Goal: Check status: Check status

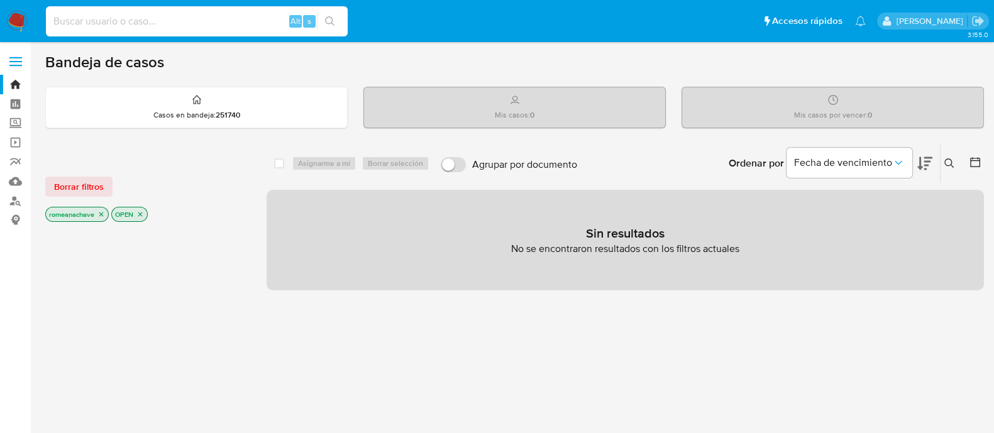
click at [173, 18] on input at bounding box center [197, 21] width 302 height 16
paste input "77195613"
type input "77195613"
click at [65, 16] on input "77195613" at bounding box center [197, 21] width 302 height 16
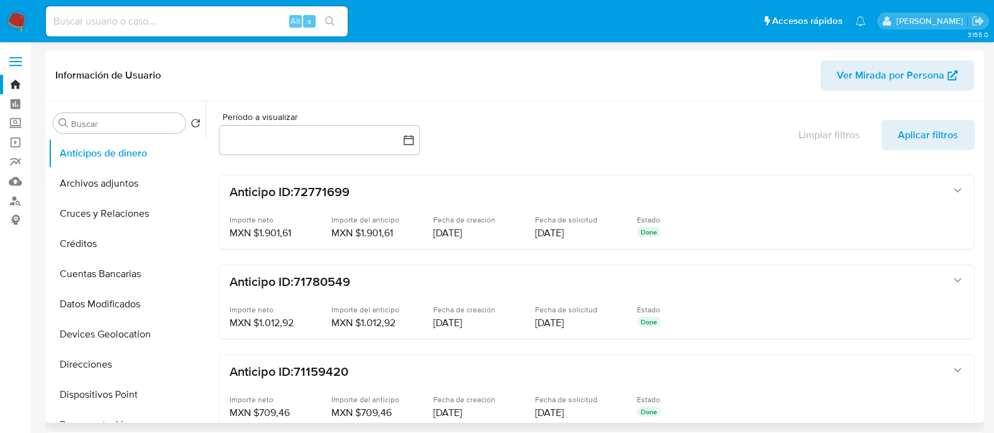
select select "10"
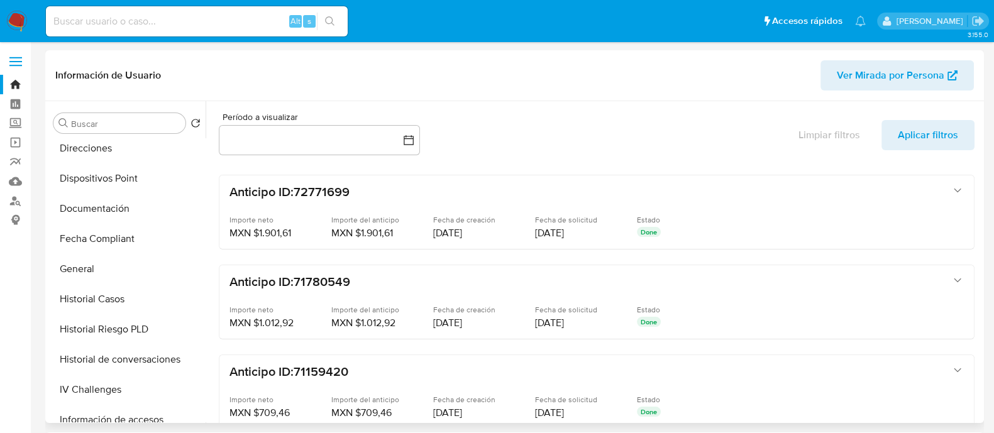
scroll to position [216, 0]
click at [101, 275] on button "General" at bounding box center [121, 269] width 147 height 30
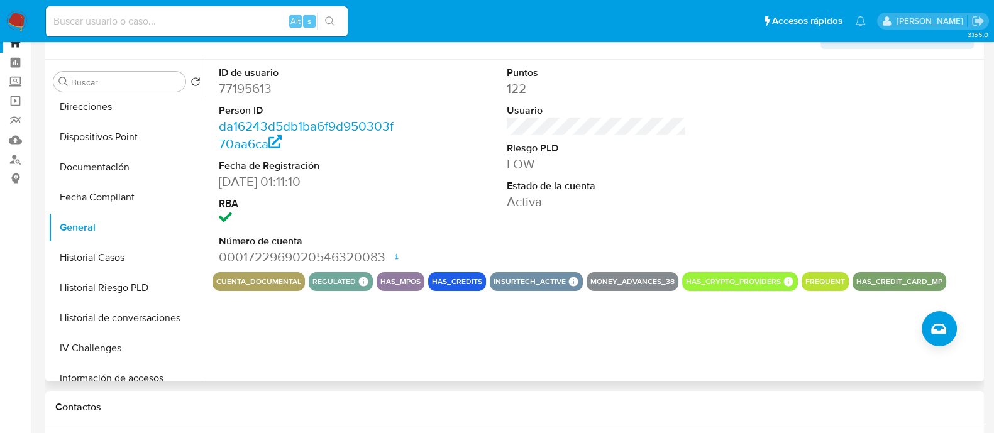
scroll to position [0, 0]
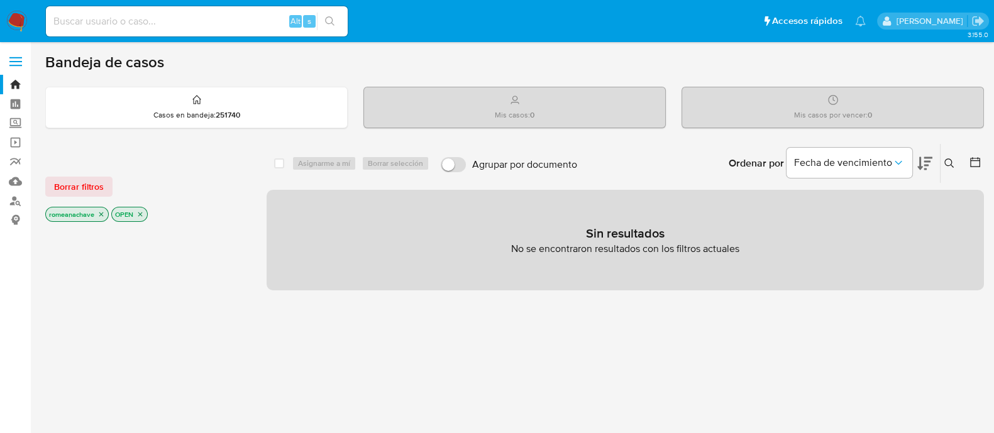
click at [82, 30] on div "Alt s" at bounding box center [197, 21] width 302 height 30
click at [79, 21] on input at bounding box center [197, 21] width 302 height 16
paste input "77195613"
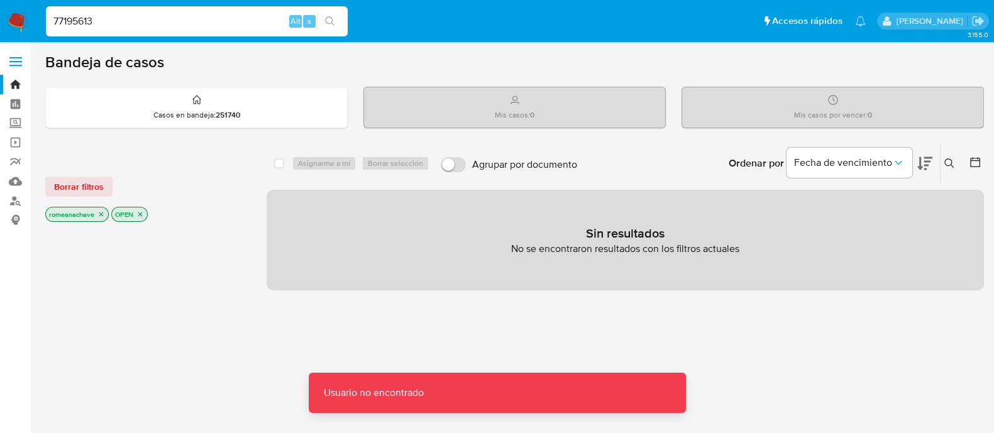
click at [139, 15] on input "77195613" at bounding box center [197, 21] width 302 height 16
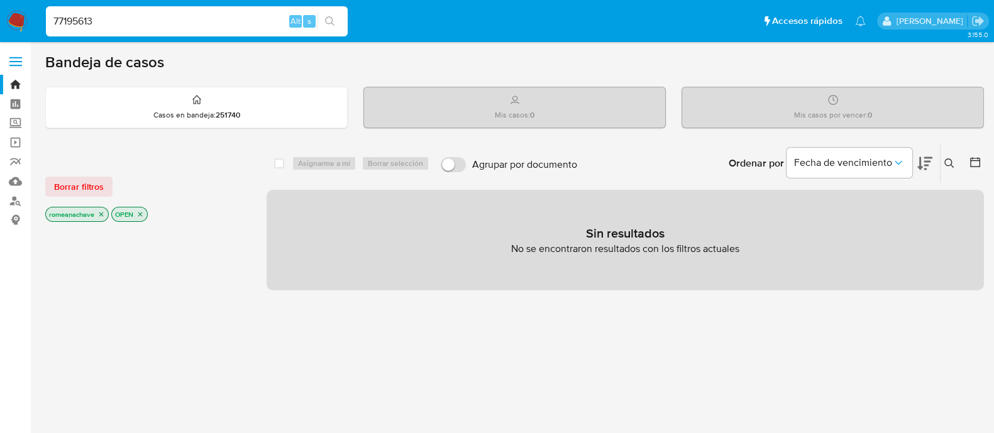
type input "77195613"
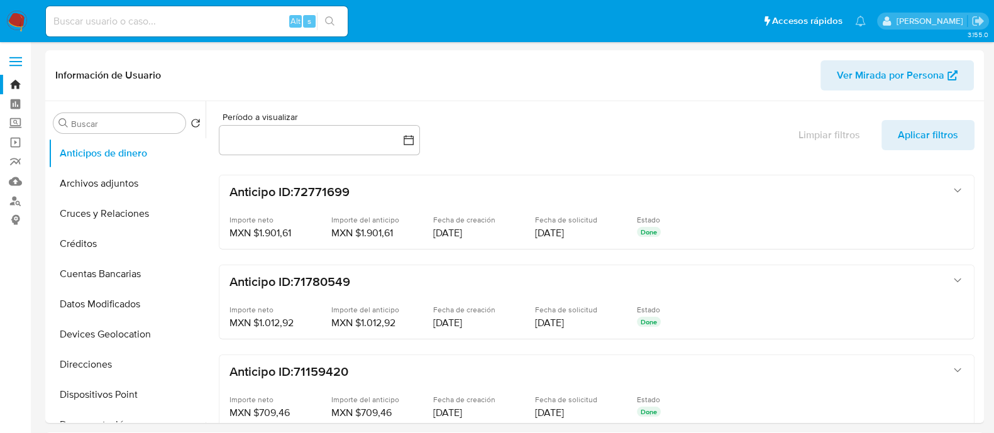
select select "10"
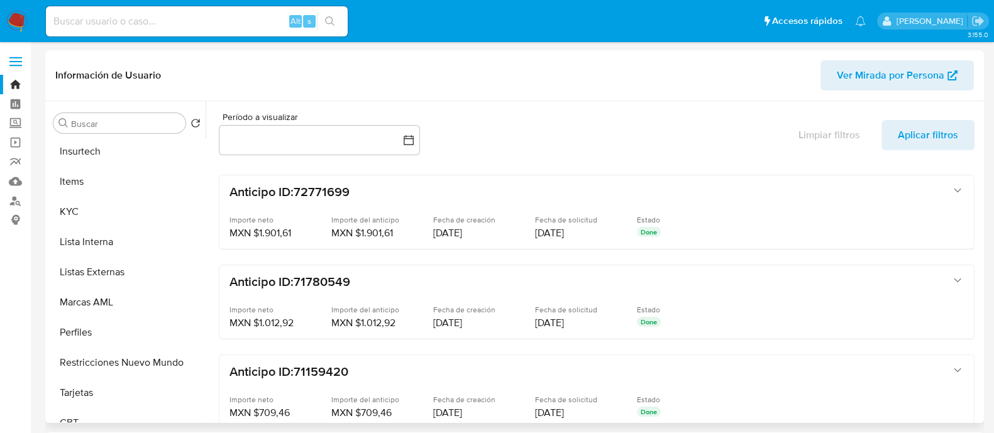
scroll to position [531, 0]
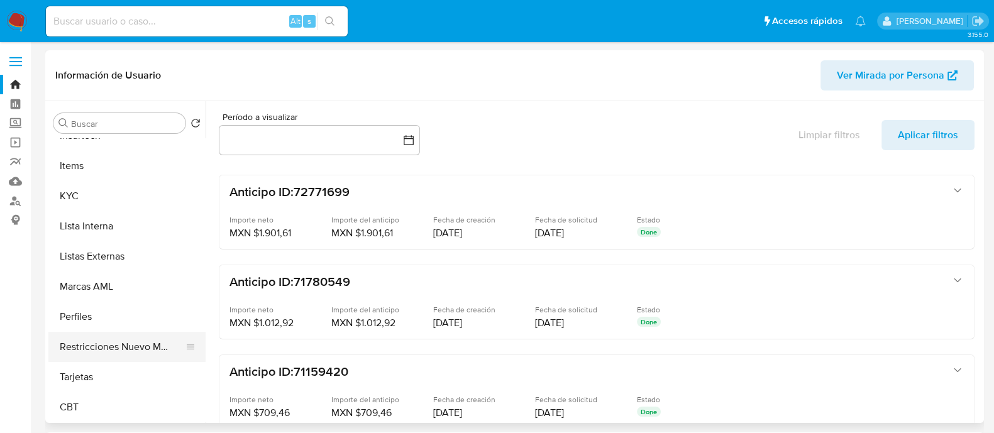
click at [108, 354] on button "Restricciones Nuevo Mundo" at bounding box center [121, 347] width 147 height 30
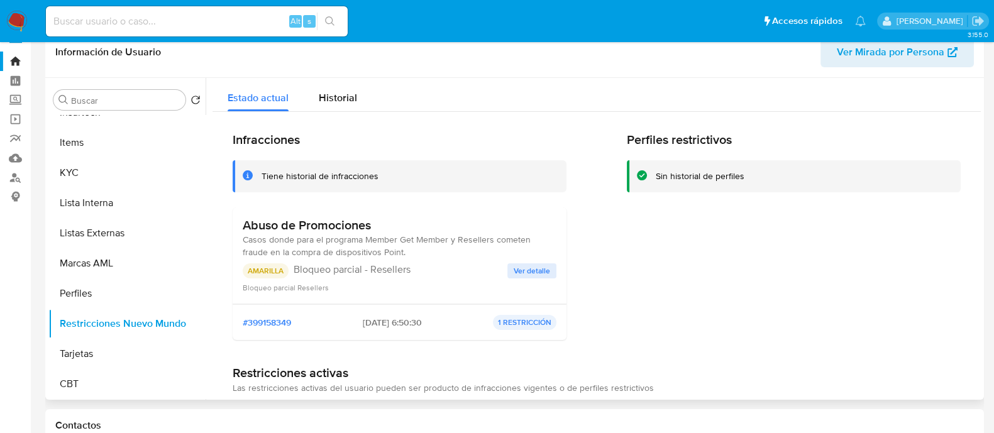
scroll to position [23, 0]
click at [336, 97] on span "Historial" at bounding box center [338, 98] width 38 height 14
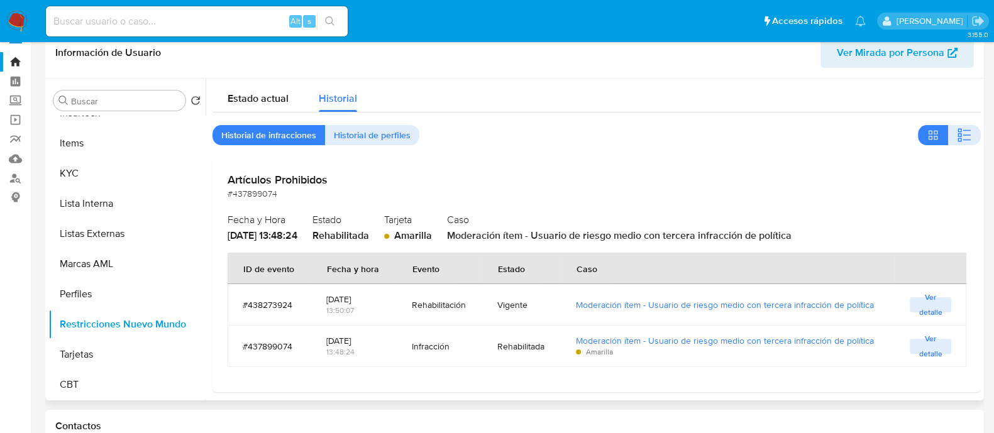
scroll to position [0, 0]
click at [270, 89] on div "Estado actual" at bounding box center [258, 95] width 61 height 33
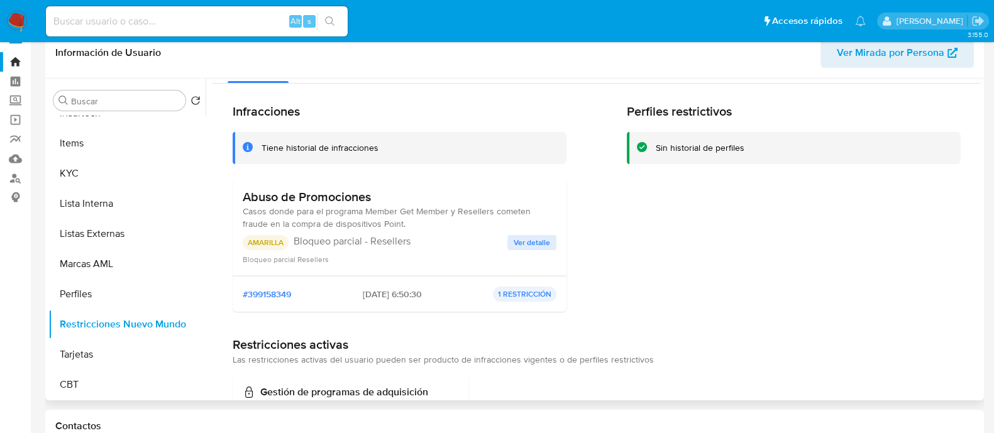
scroll to position [30, 0]
click at [77, 183] on button "KYC" at bounding box center [121, 173] width 147 height 30
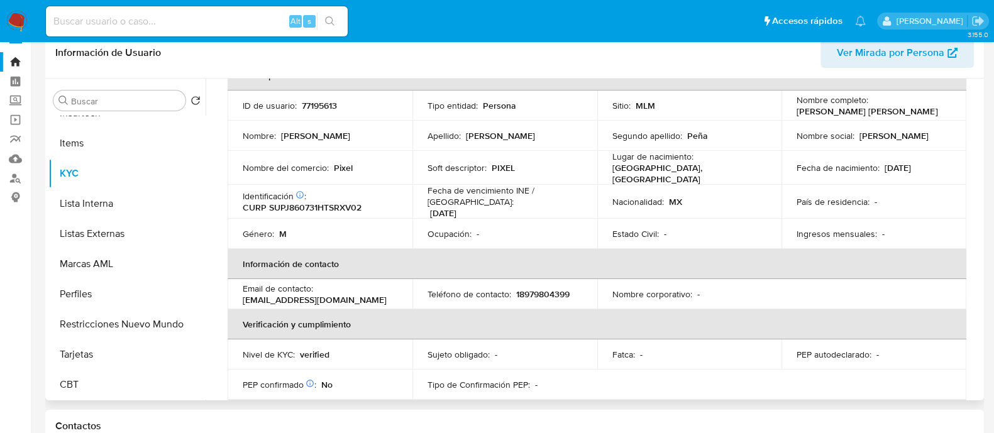
scroll to position [79, 0]
click at [91, 321] on button "Restricciones Nuevo Mundo" at bounding box center [121, 324] width 147 height 30
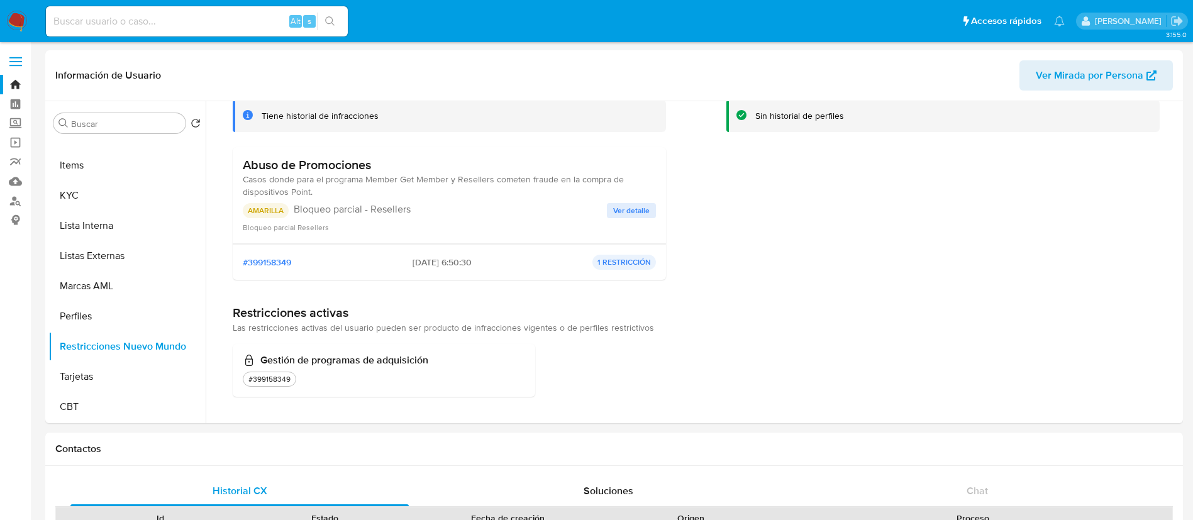
scroll to position [0, 0]
